Goal: Task Accomplishment & Management: Manage account settings

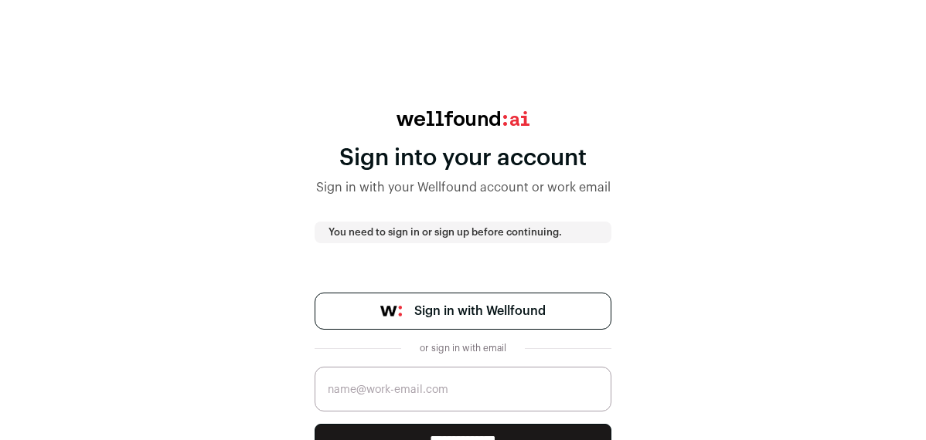
click at [518, 307] on span "Sign in with Wellfound" at bounding box center [479, 311] width 131 height 19
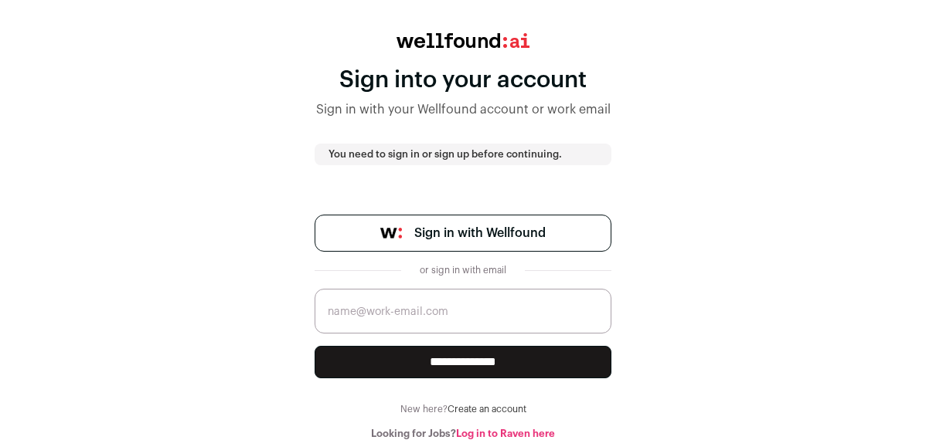
click at [497, 321] on input "email" at bounding box center [462, 311] width 297 height 45
type input "jake@powerset.co"
click at [525, 368] on input "**********" at bounding box center [462, 362] width 297 height 32
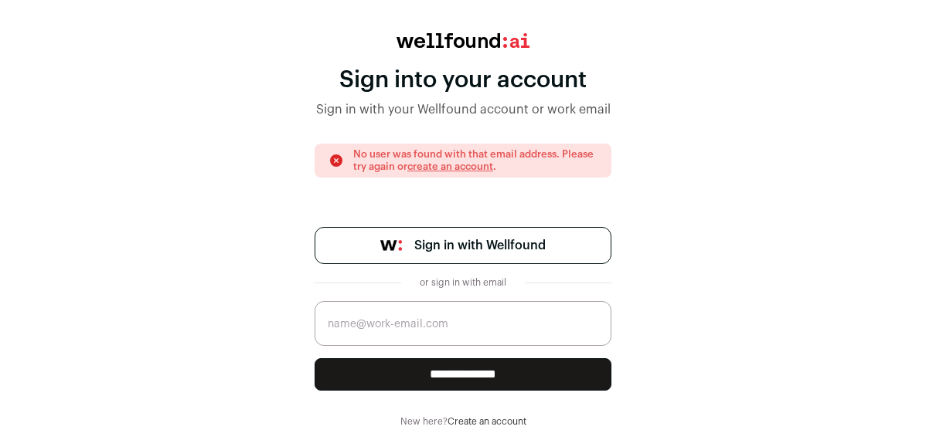
scroll to position [90, 0]
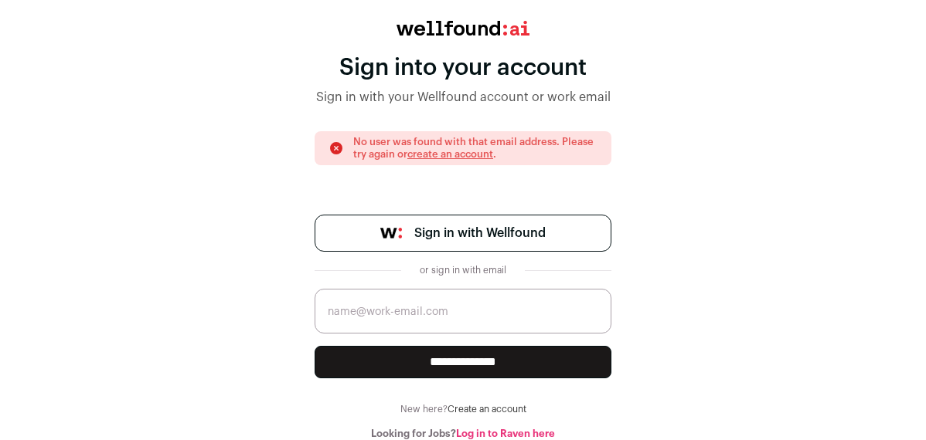
click at [549, 294] on input "email" at bounding box center [462, 311] width 297 height 45
click at [408, 321] on input "email" at bounding box center [462, 311] width 297 height 45
type input "jake@powerset.co"
click at [479, 361] on input "**********" at bounding box center [462, 362] width 297 height 32
click at [453, 153] on link "create an account" at bounding box center [450, 154] width 86 height 10
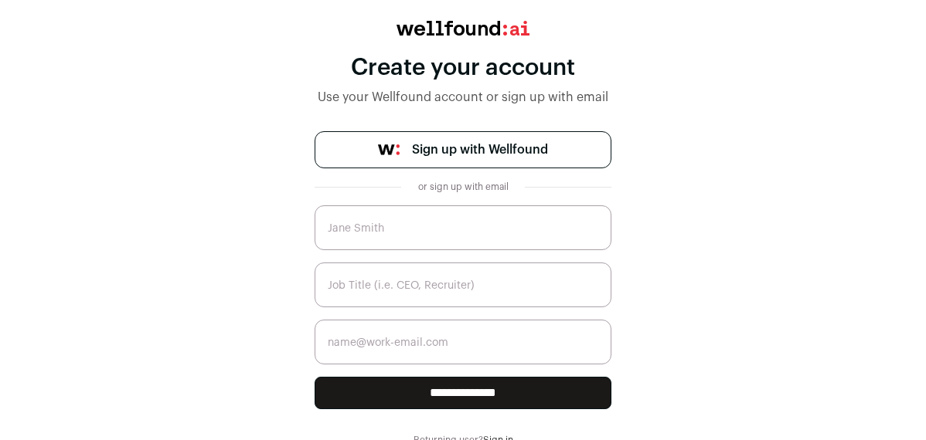
click at [445, 239] on input "text" at bounding box center [462, 228] width 297 height 45
type input "Jake Zeller"
type input "CEO"
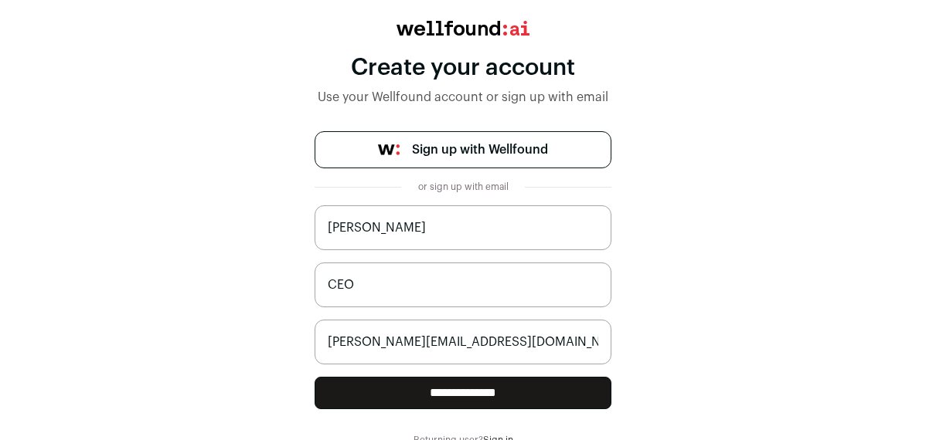
type input "jake@powerset.co"
click at [487, 399] on input "**********" at bounding box center [462, 393] width 297 height 32
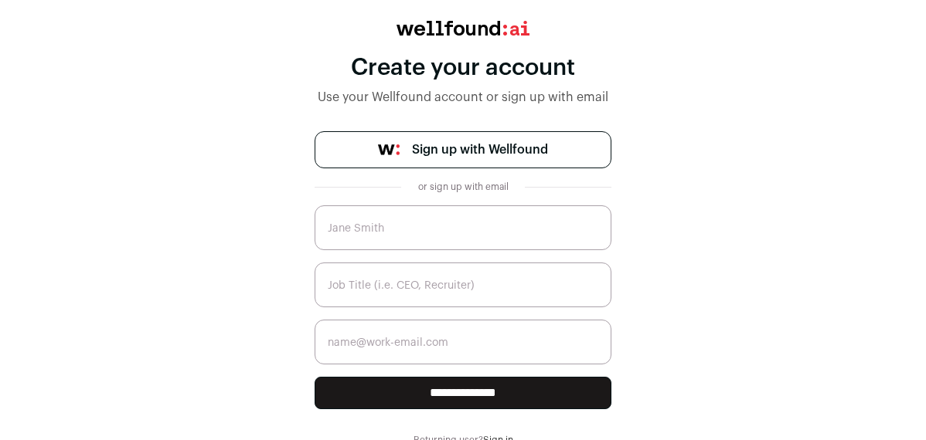
scroll to position [97, 0]
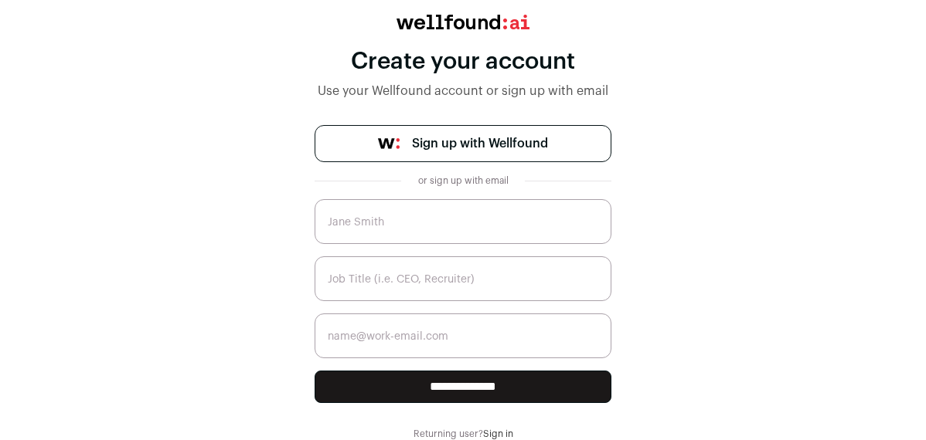
click at [433, 221] on input "text" at bounding box center [462, 221] width 297 height 45
type input "Jake"
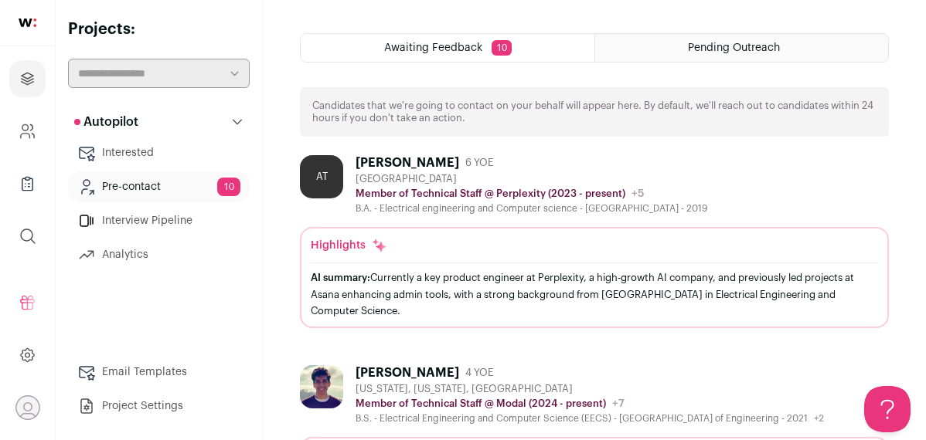
scroll to position [398, 0]
click at [387, 161] on div "Abdulghafar Tair" at bounding box center [407, 162] width 104 height 15
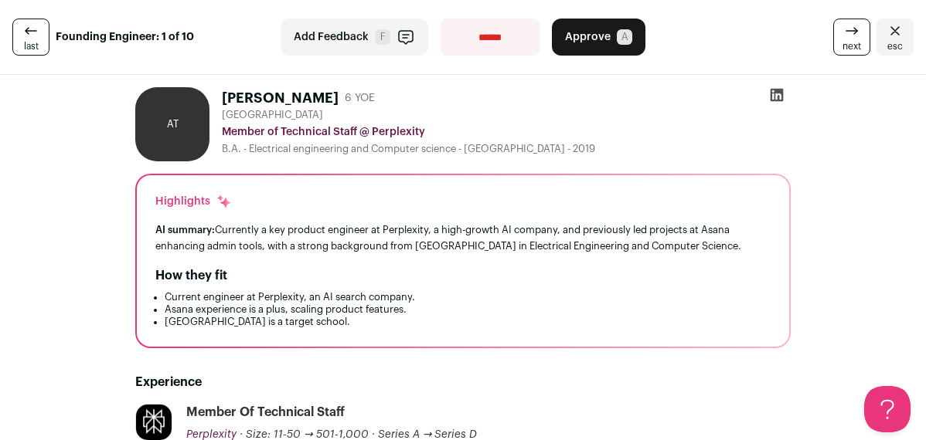
click at [610, 29] on button "Approve A" at bounding box center [598, 37] width 93 height 37
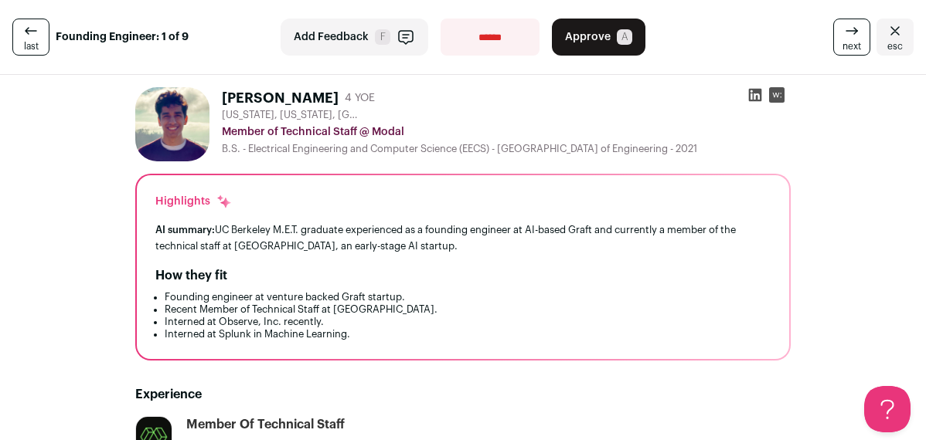
click at [338, 37] on span "Add Feedback" at bounding box center [331, 36] width 75 height 15
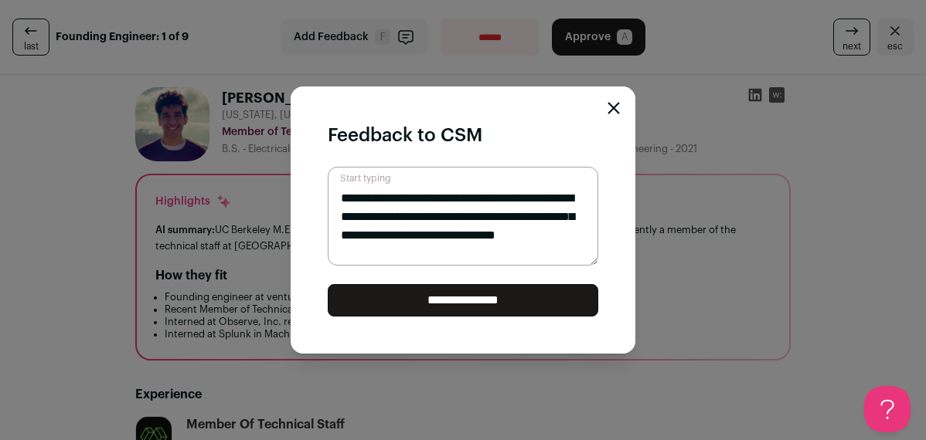
type textarea "**********"
click at [493, 294] on input "**********" at bounding box center [463, 300] width 270 height 32
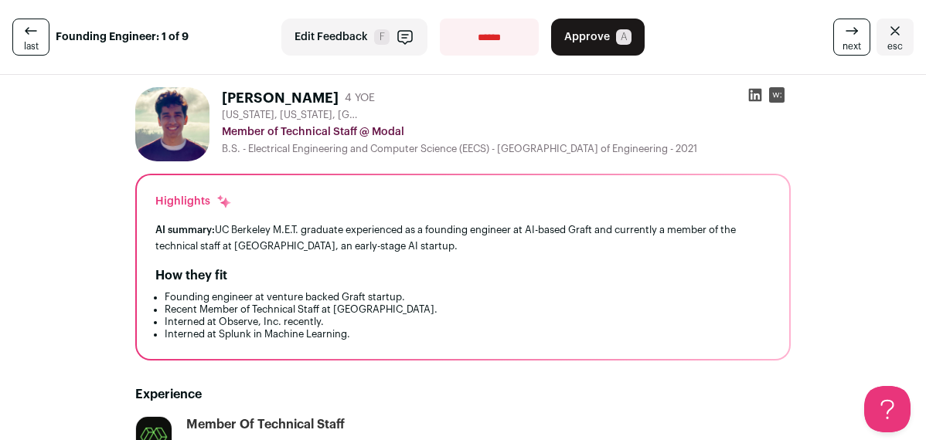
click at [491, 45] on select "**********" at bounding box center [489, 37] width 99 height 37
click at [600, 41] on span "Approve" at bounding box center [587, 36] width 46 height 15
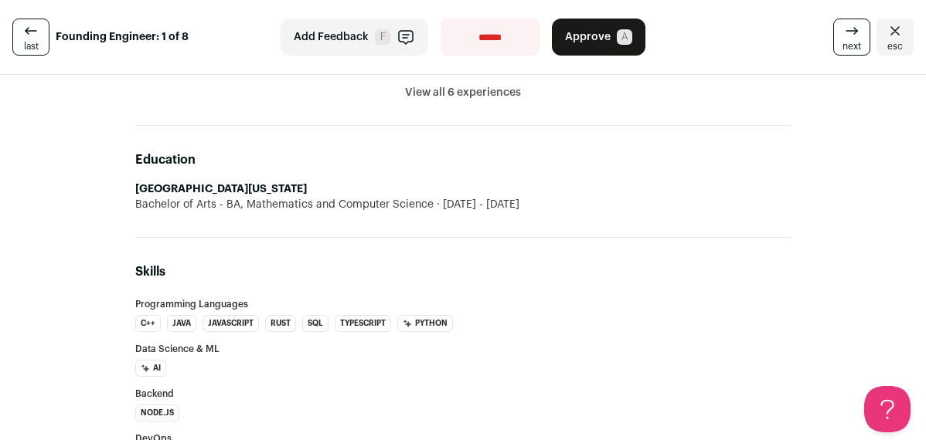
scroll to position [372, 0]
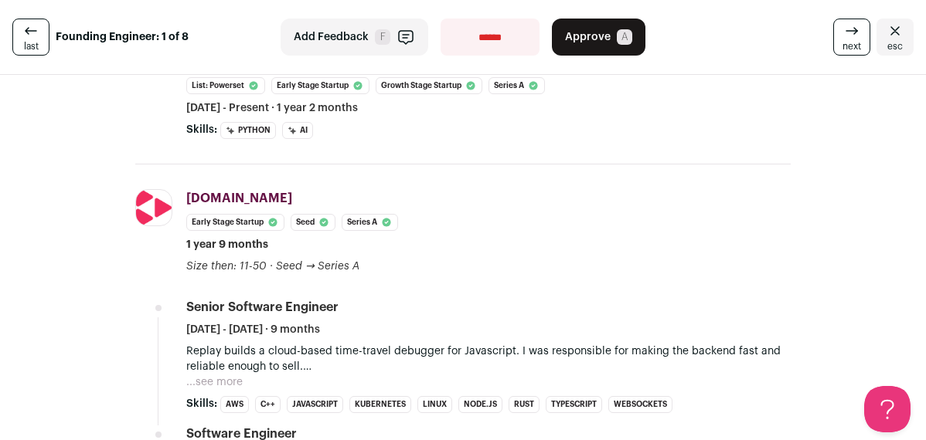
click at [599, 36] on span "Approve" at bounding box center [588, 36] width 46 height 15
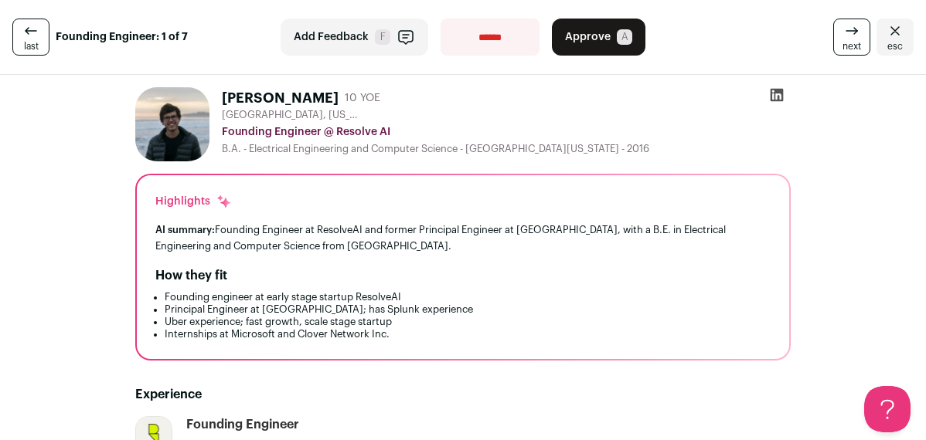
click at [593, 44] on span "Approve" at bounding box center [588, 36] width 46 height 15
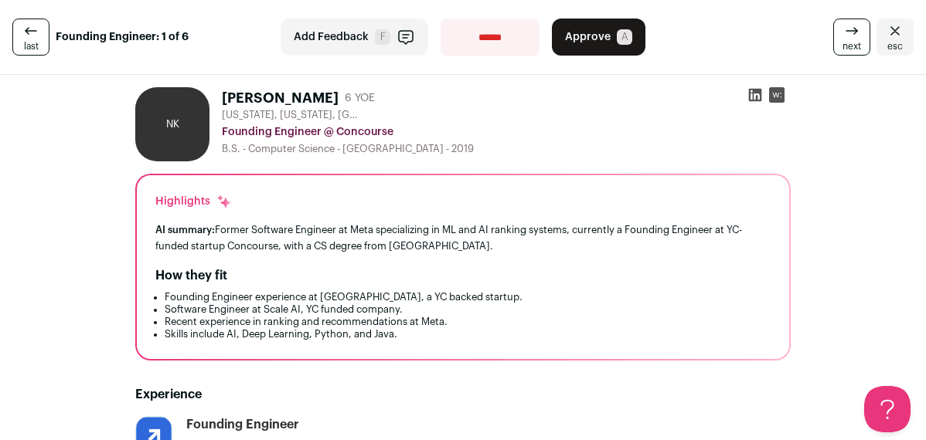
click at [584, 38] on span "Approve" at bounding box center [588, 36] width 46 height 15
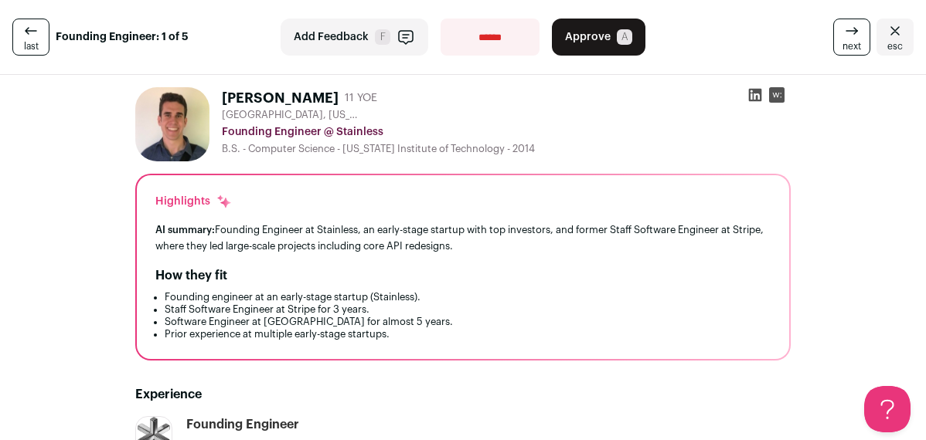
click at [633, 29] on div "next esc" at bounding box center [767, 37] width 292 height 37
click at [623, 30] on div "next esc" at bounding box center [767, 37] width 292 height 37
click at [610, 39] on button "Approve A" at bounding box center [598, 37] width 93 height 37
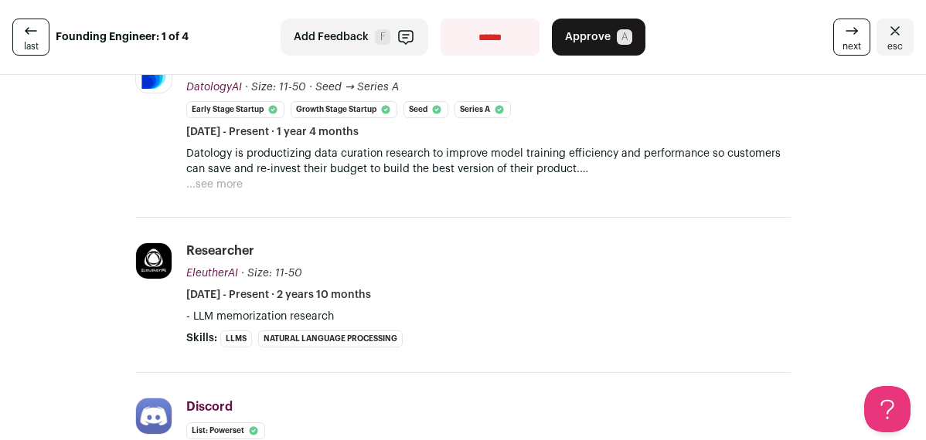
scroll to position [236, 0]
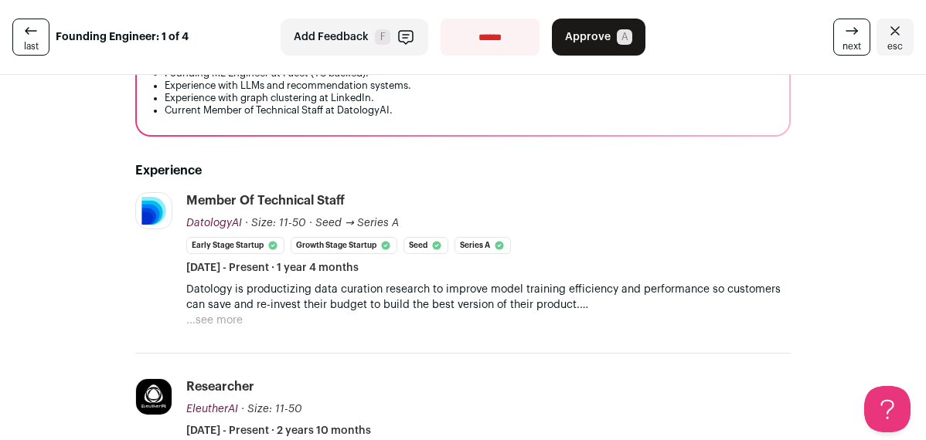
click at [221, 323] on button "...see more" at bounding box center [214, 320] width 56 height 15
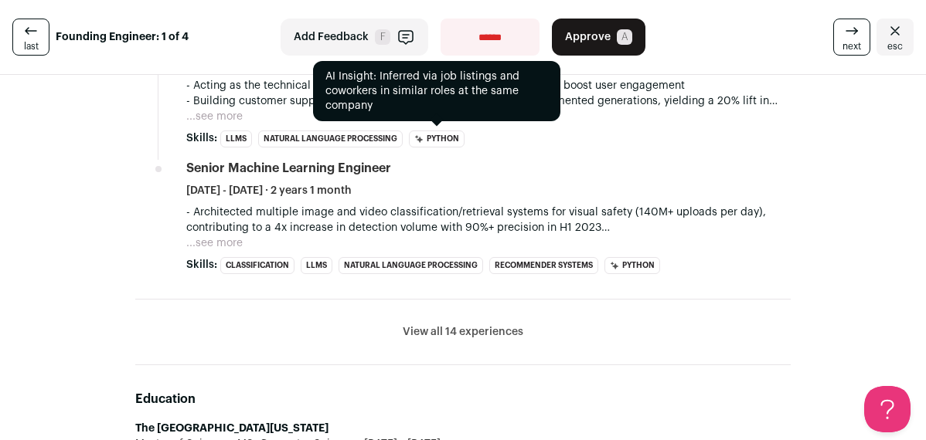
scroll to position [920, 0]
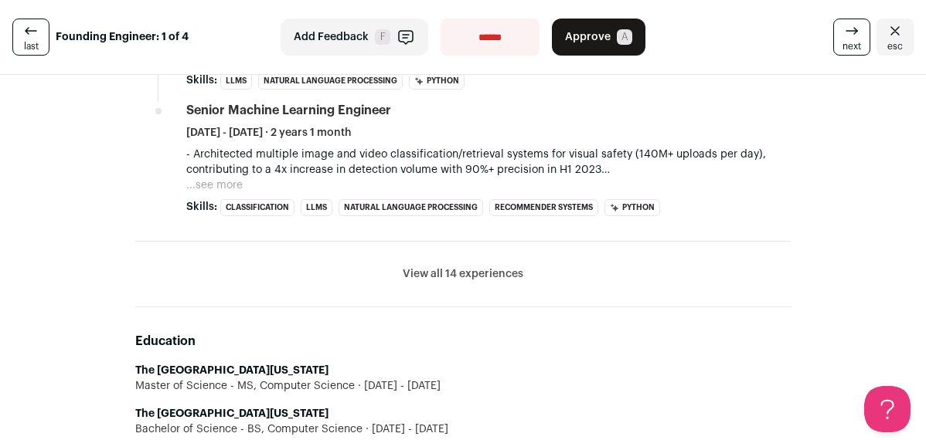
click at [454, 277] on button "View all 14 experiences" at bounding box center [463, 274] width 121 height 15
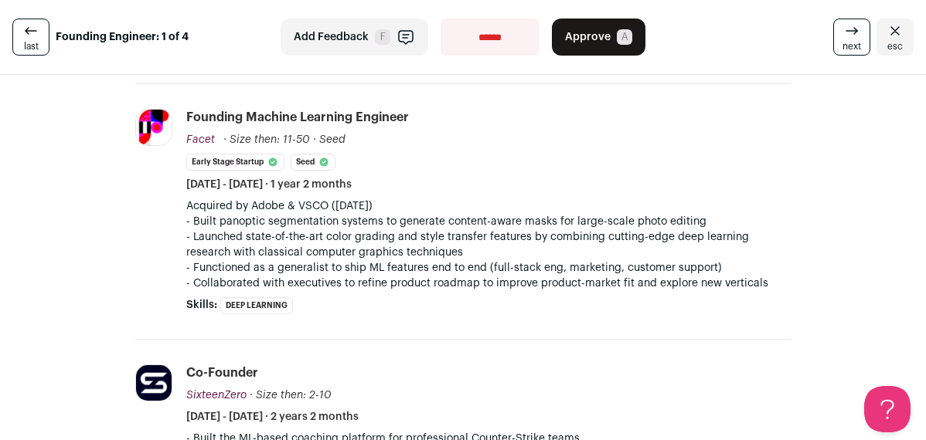
scroll to position [718, 0]
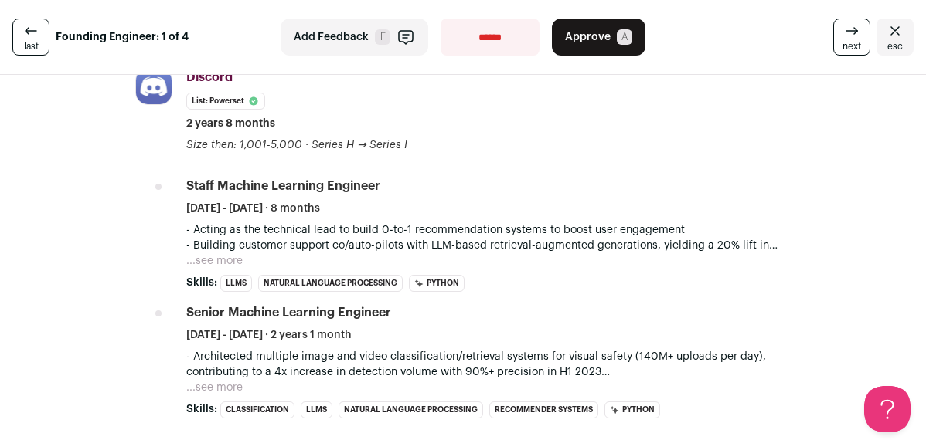
click at [491, 32] on select "**********" at bounding box center [489, 37] width 99 height 37
select select "**********"
click at [440, 19] on select "**********" at bounding box center [489, 37] width 99 height 37
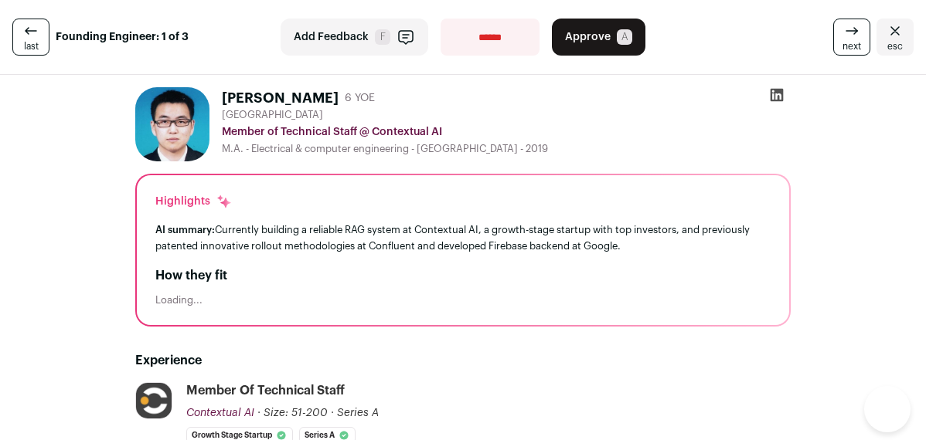
click at [376, 41] on span "F" at bounding box center [382, 36] width 15 height 15
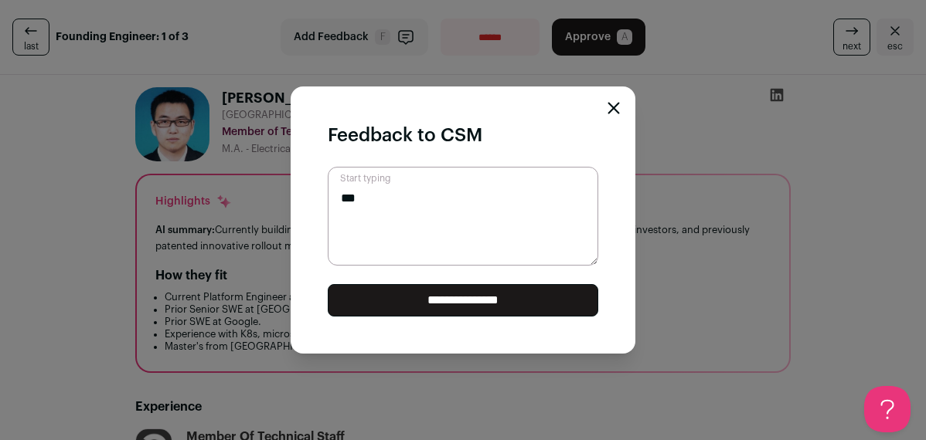
type textarea "**"
click at [430, 76] on div "**********" at bounding box center [463, 220] width 926 height 440
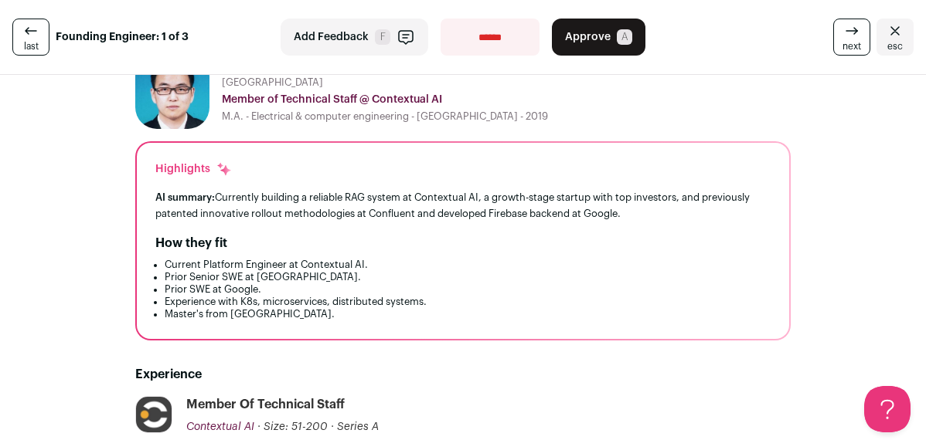
scroll to position [35, 0]
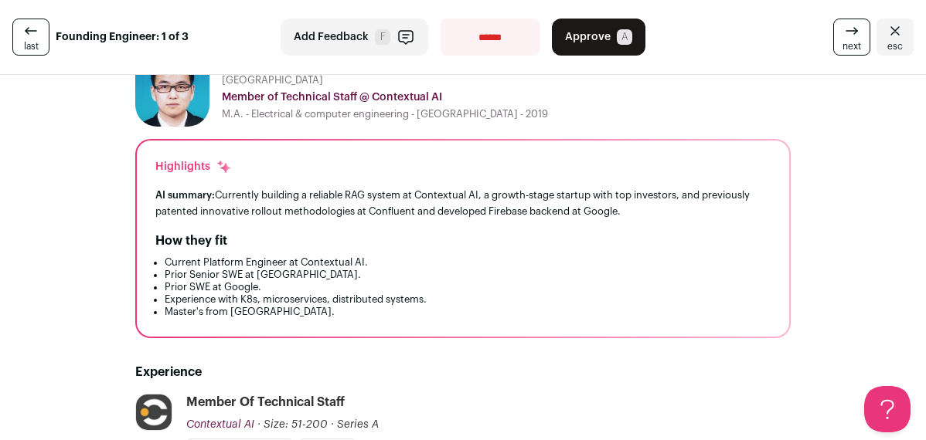
click at [39, 39] on link "last" at bounding box center [30, 37] width 37 height 37
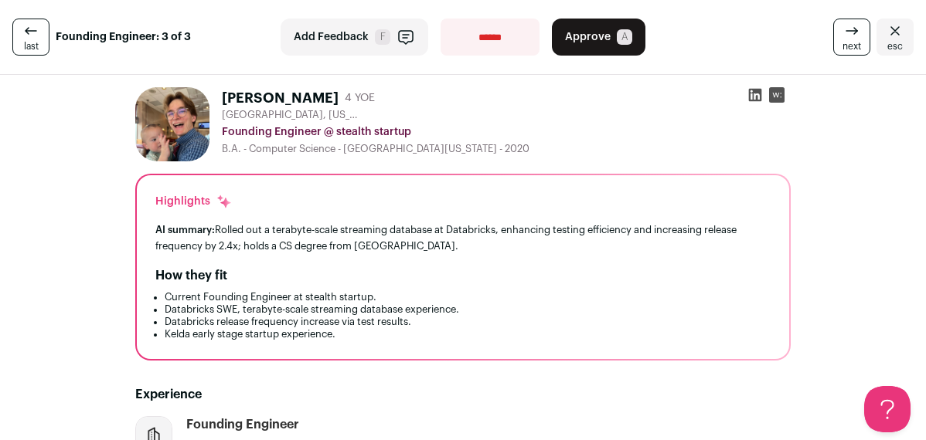
click at [39, 36] on link "last" at bounding box center [30, 37] width 37 height 37
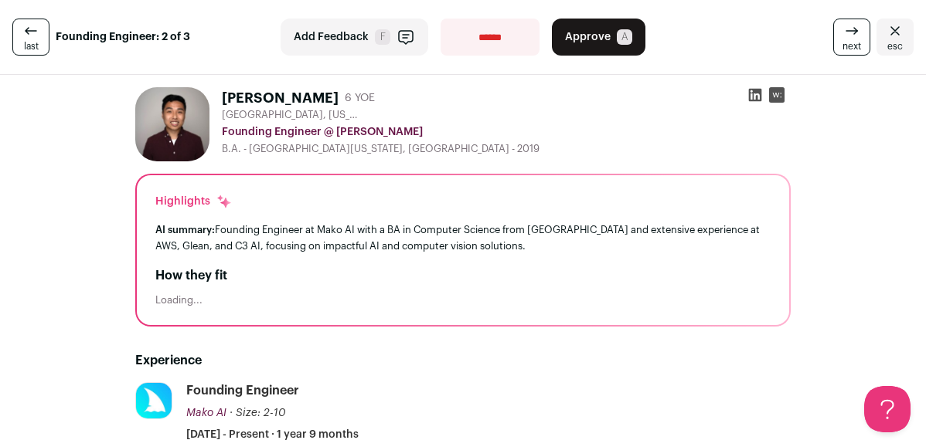
click at [41, 36] on link "last" at bounding box center [30, 37] width 37 height 37
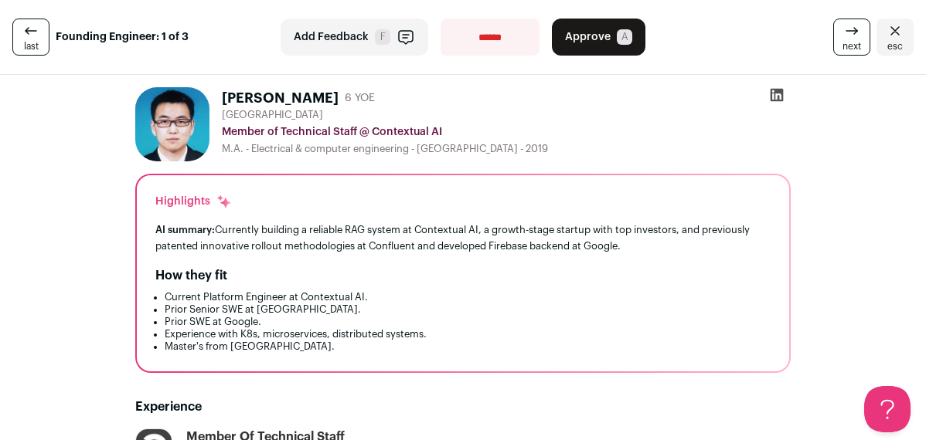
click at [41, 36] on link "last" at bounding box center [30, 37] width 37 height 37
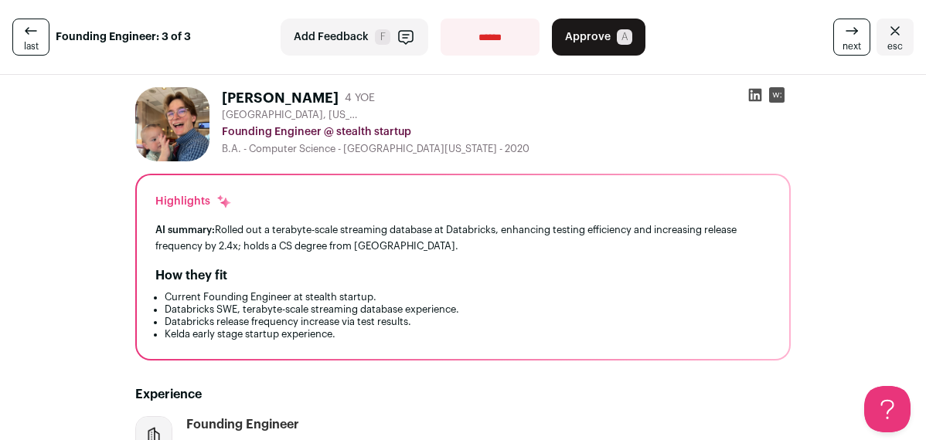
click at [842, 32] on link "next" at bounding box center [851, 37] width 37 height 37
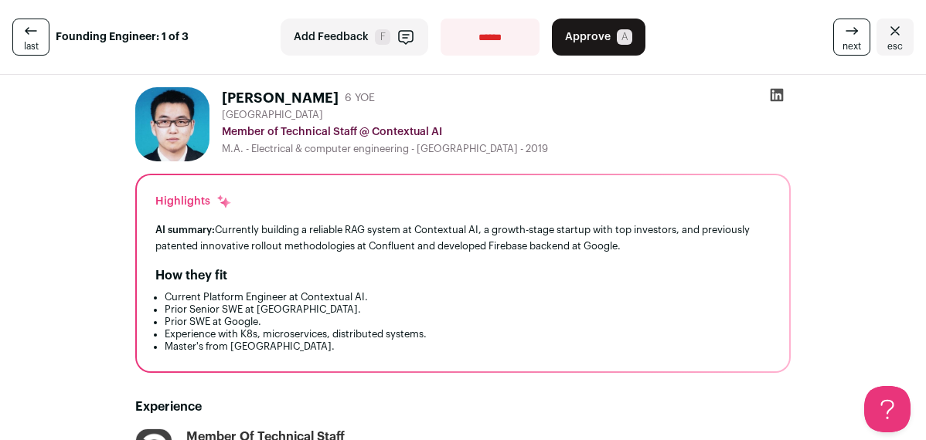
click at [842, 32] on link "next" at bounding box center [851, 37] width 37 height 37
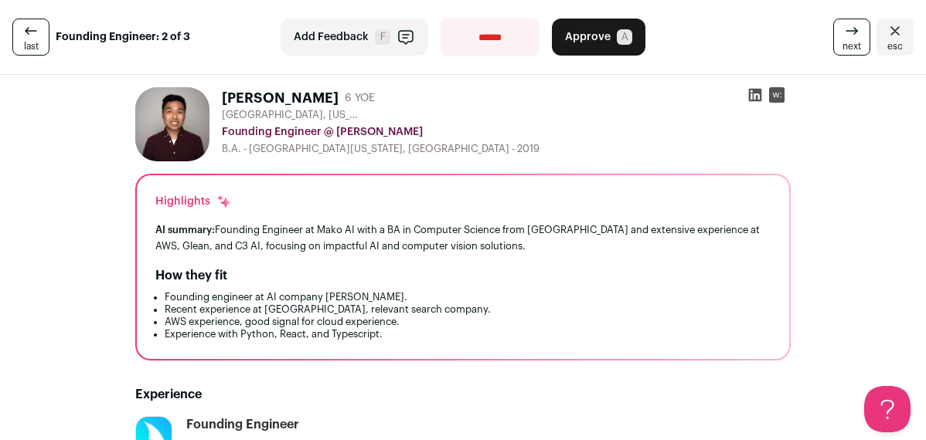
click at [842, 32] on link "next" at bounding box center [851, 37] width 37 height 37
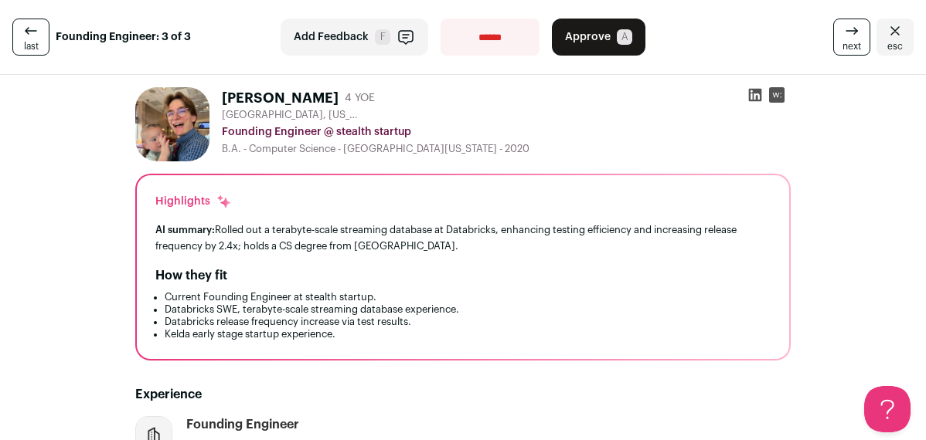
click at [842, 32] on link "next" at bounding box center [851, 37] width 37 height 37
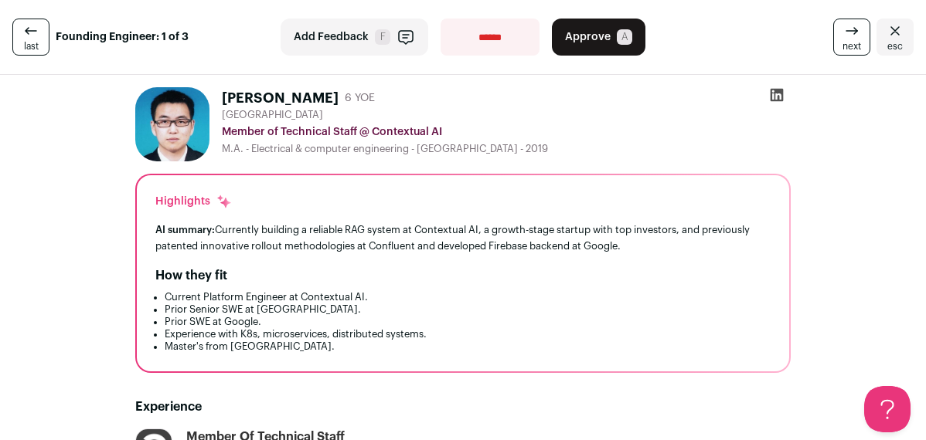
click at [606, 46] on button "Approve A" at bounding box center [598, 37] width 93 height 37
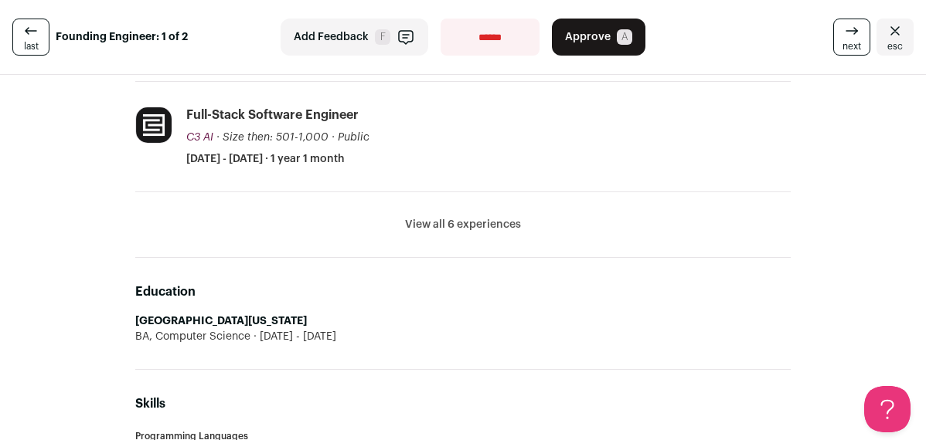
scroll to position [659, 0]
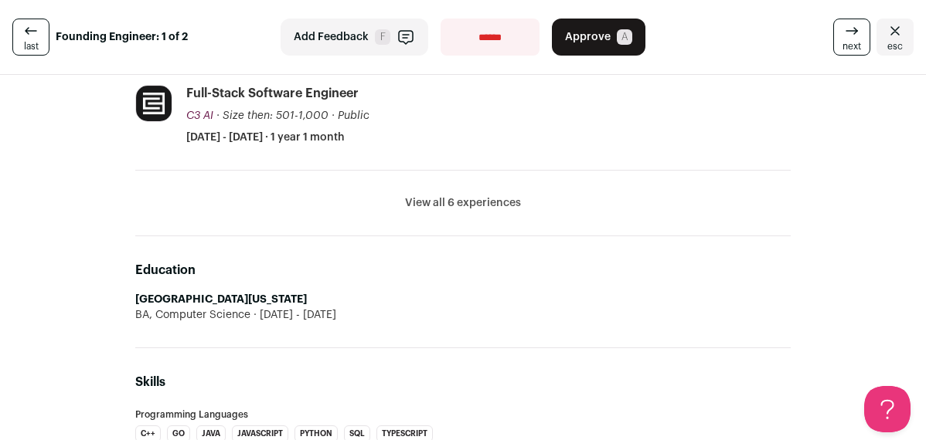
click at [483, 202] on button "View all 6 experiences" at bounding box center [463, 202] width 116 height 15
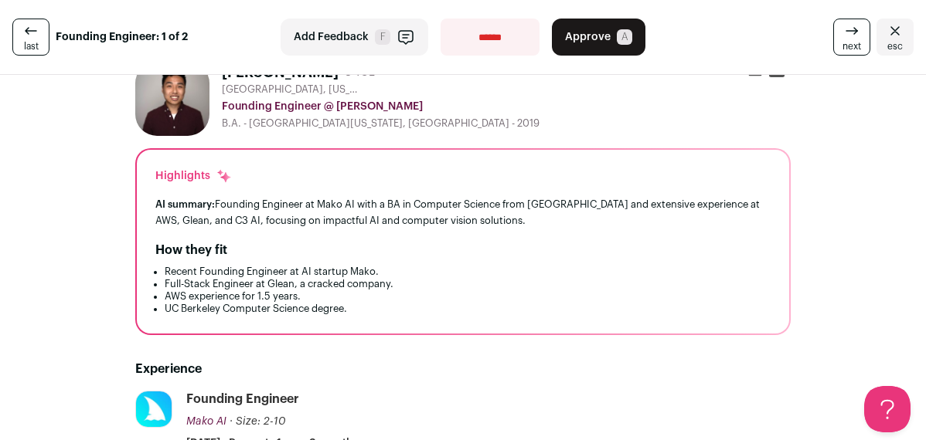
scroll to position [0, 0]
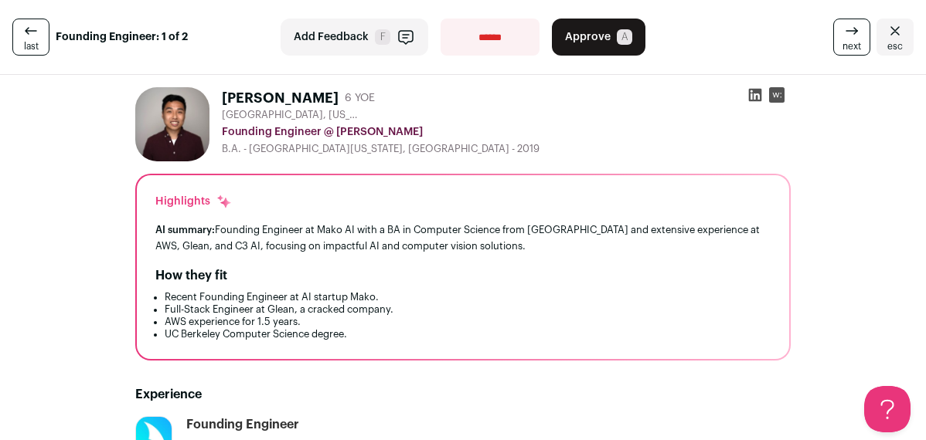
click at [603, 42] on span "Approve" at bounding box center [588, 36] width 46 height 15
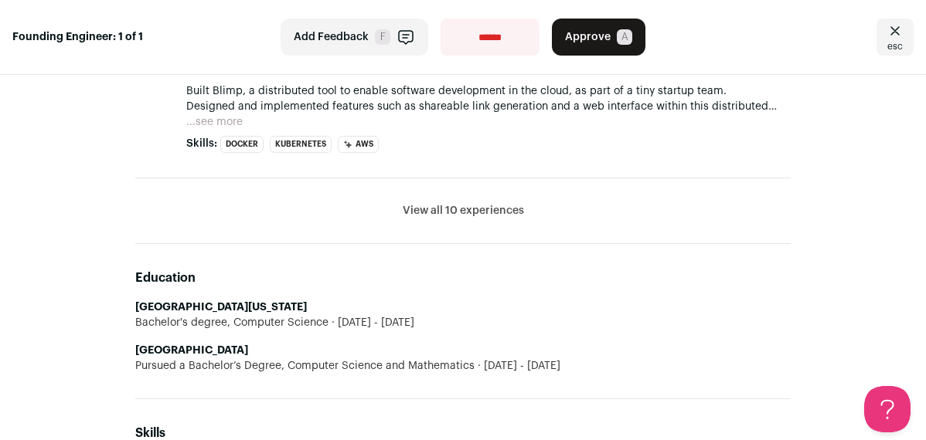
scroll to position [741, 0]
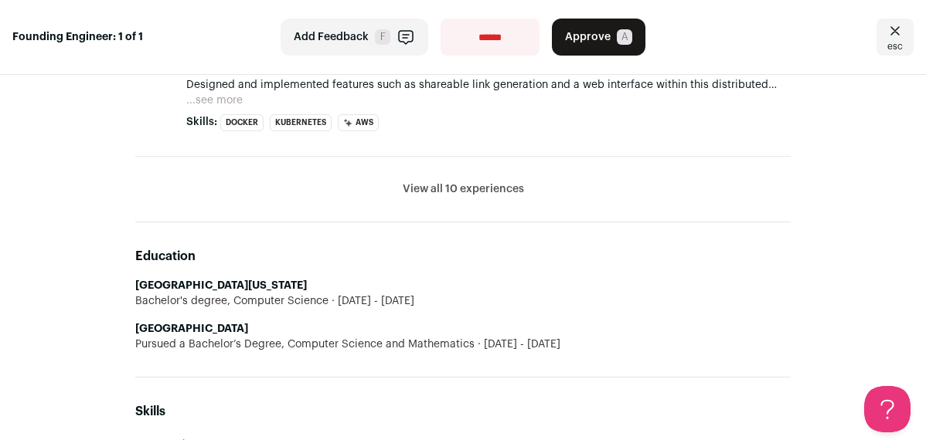
click at [457, 189] on button "View all 10 experiences" at bounding box center [463, 189] width 121 height 15
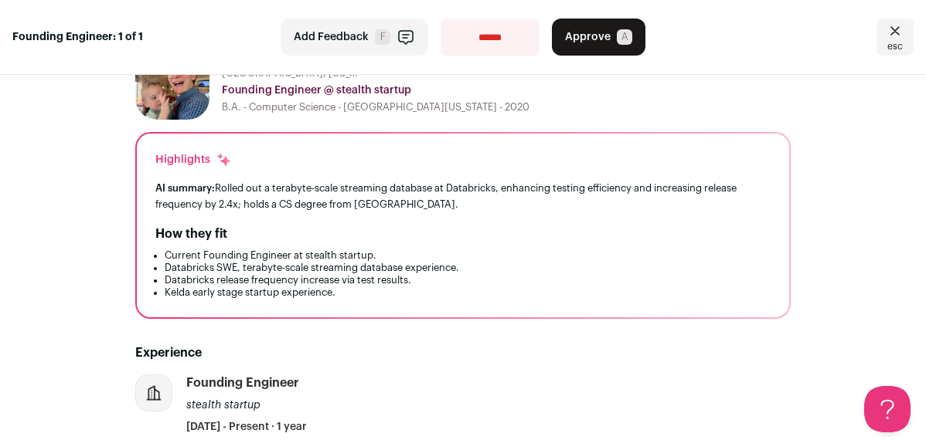
scroll to position [0, 0]
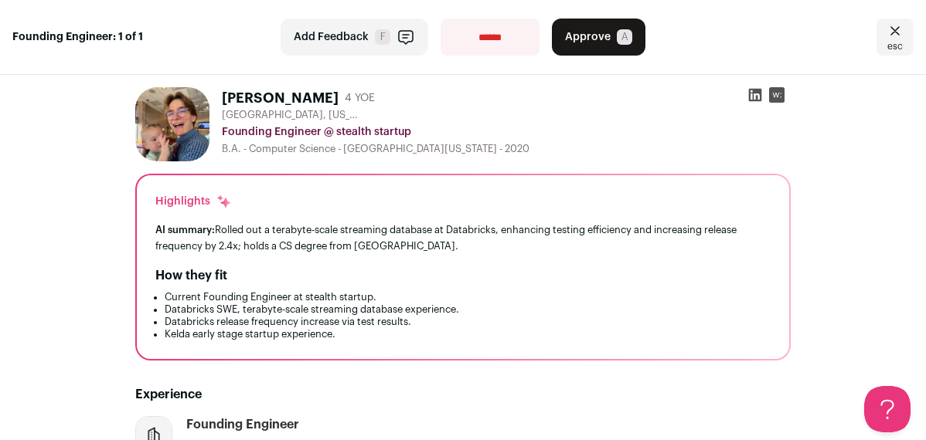
click at [598, 43] on span "Approve" at bounding box center [588, 36] width 46 height 15
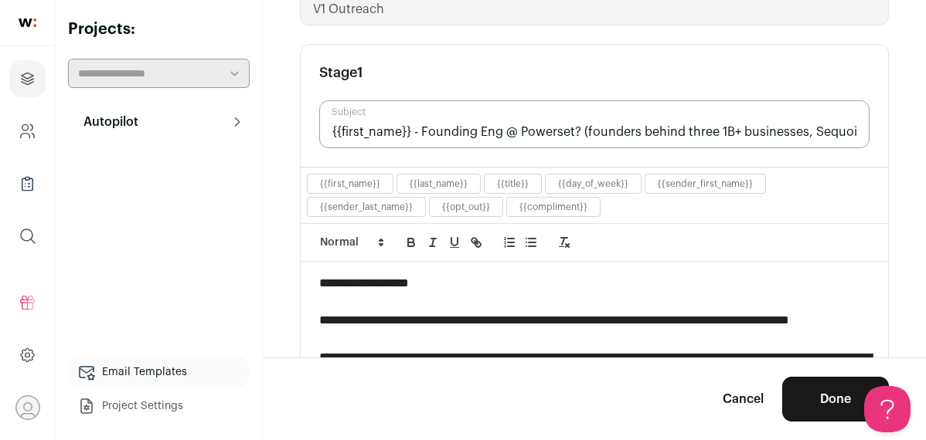
scroll to position [94, 0]
click at [604, 128] on input "{{first_name}} - Founding Eng @ Powerset? (founders behind three 1B+ businesses…" at bounding box center [594, 124] width 550 height 48
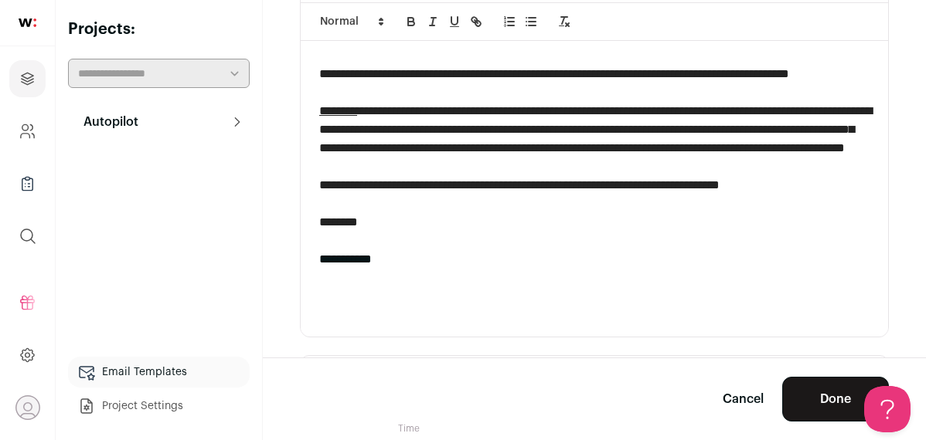
scroll to position [0, 0]
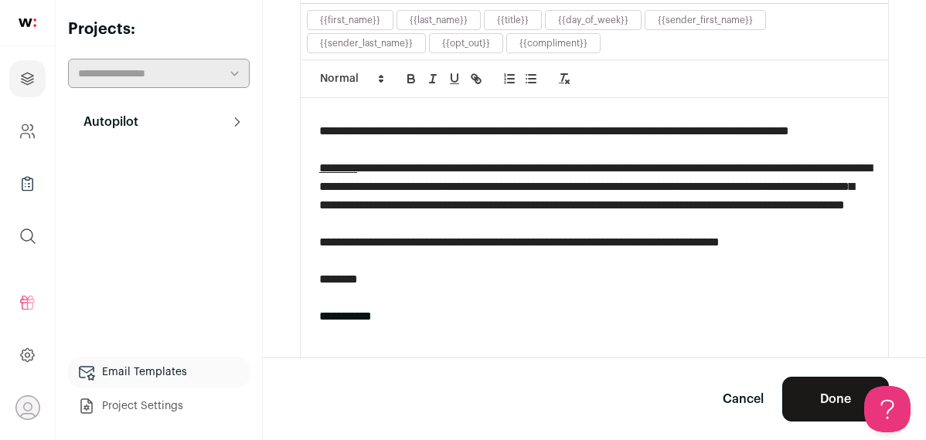
scroll to position [57, 0]
click at [695, 188] on span "**********" at bounding box center [595, 186] width 552 height 49
click at [820, 410] on button "Done" at bounding box center [835, 399] width 107 height 45
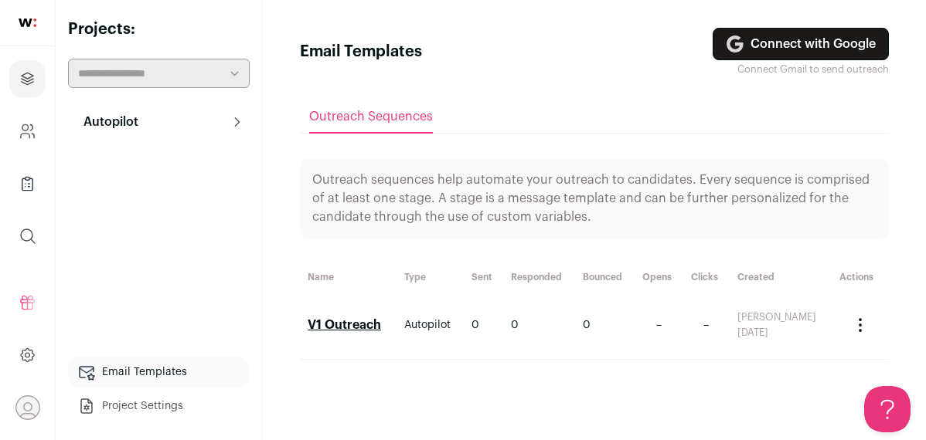
click at [336, 327] on link "V1 Outreach" at bounding box center [343, 325] width 73 height 12
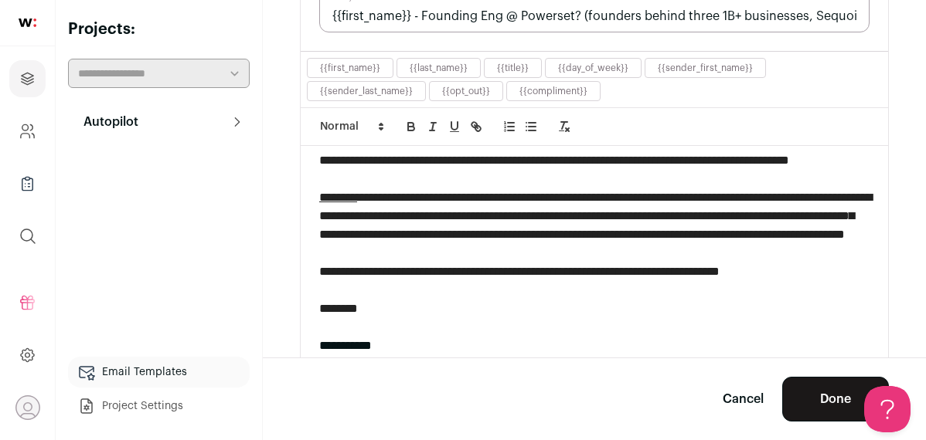
scroll to position [216, 0]
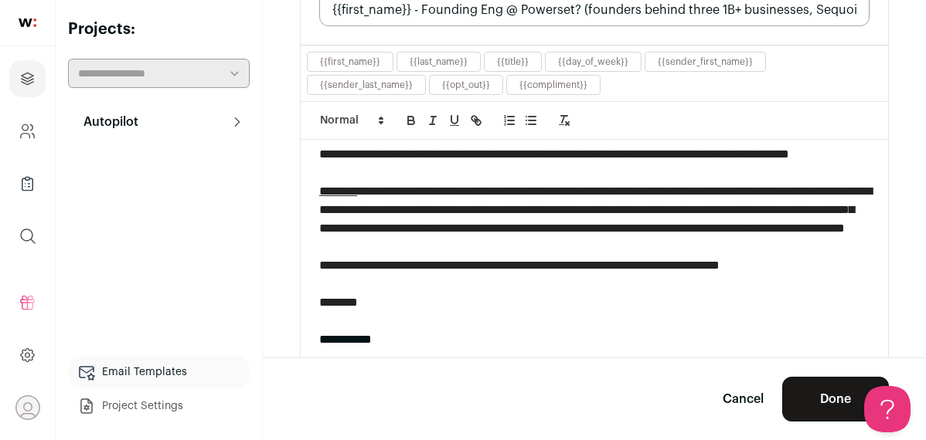
click at [416, 188] on span "**********" at bounding box center [595, 209] width 552 height 49
click at [586, 231] on span "**********" at bounding box center [595, 209] width 552 height 49
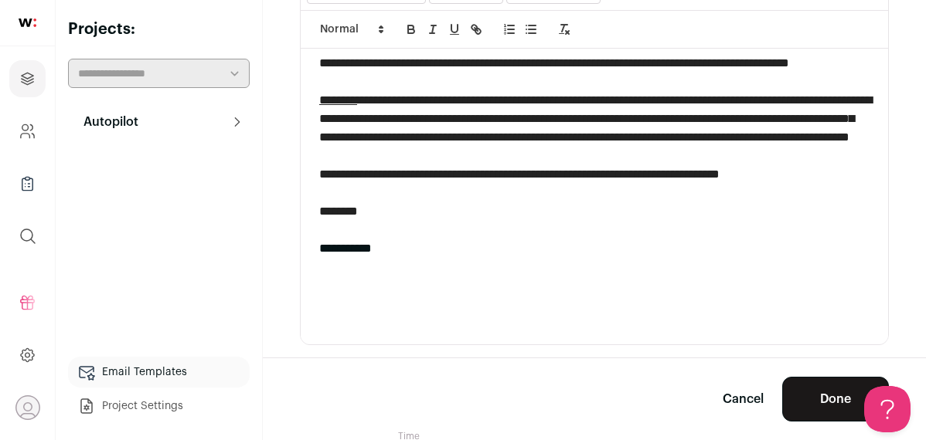
scroll to position [344, 0]
